Goal: Task Accomplishment & Management: Manage account settings

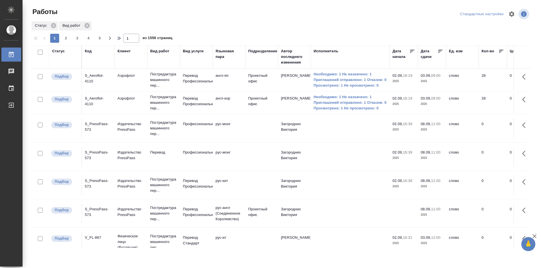
scroll to position [463, 0]
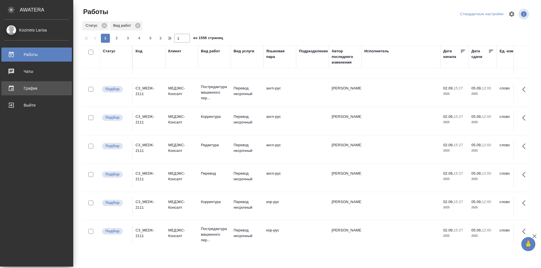
click at [39, 90] on div "График" at bounding box center [36, 88] width 65 height 8
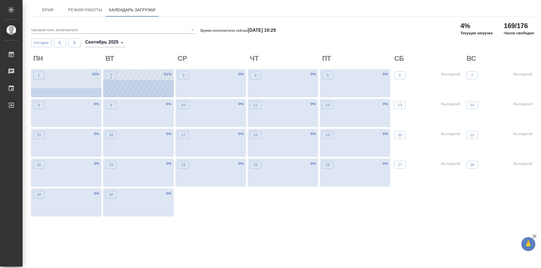
click at [138, 89] on div "2 • 61 %" at bounding box center [138, 83] width 70 height 28
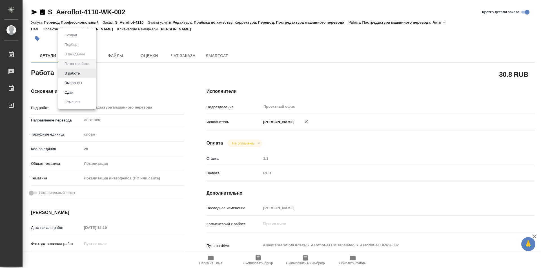
click at [91, 75] on body "🙏 .cls-1 fill:#fff; AWATERA Kozinets Larisa Работы Чаты График Выйти S_Aeroflot…" at bounding box center [270, 134] width 541 height 268
click at [72, 92] on button "Сдан" at bounding box center [69, 93] width 12 height 6
type textarea "x"
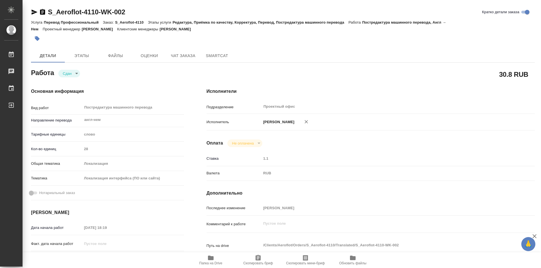
type textarea "x"
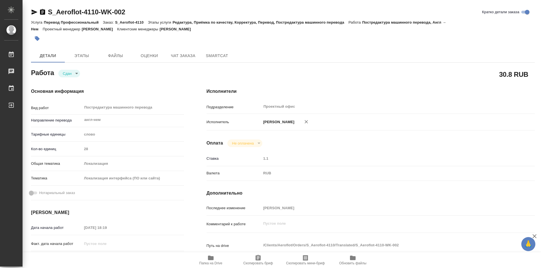
type textarea "x"
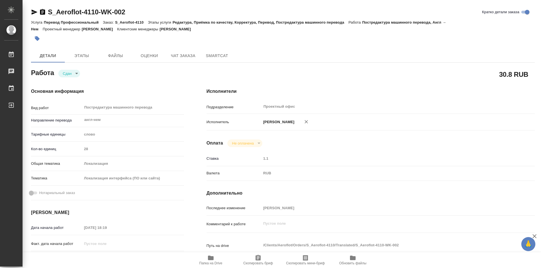
type textarea "x"
click at [43, 13] on icon "button" at bounding box center [42, 12] width 5 height 6
